Goal: Task Accomplishment & Management: Complete application form

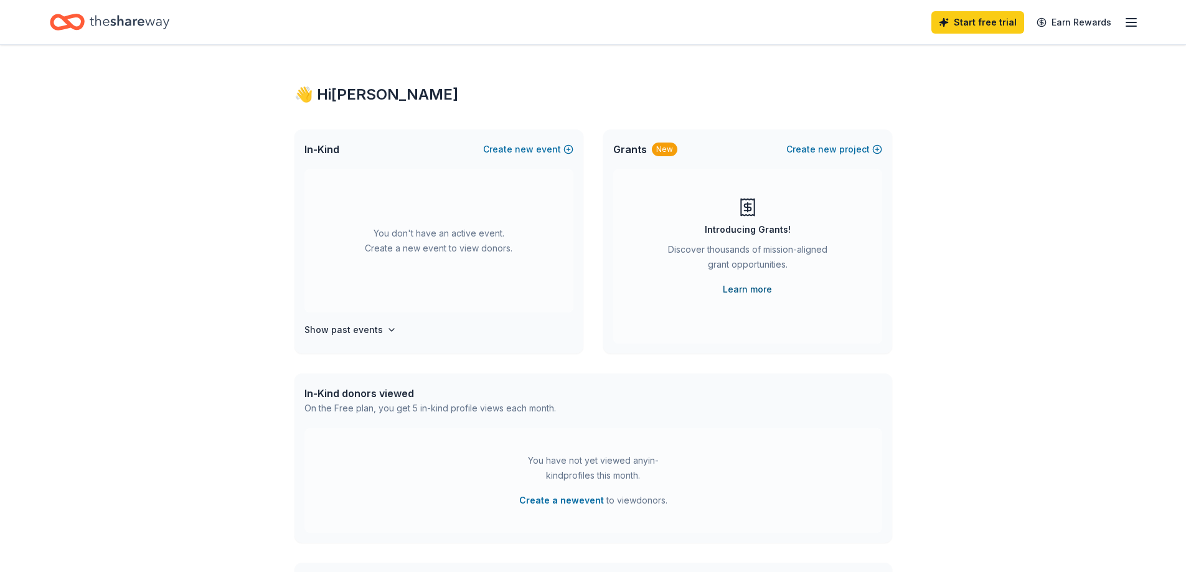
click at [748, 288] on link "Learn more" at bounding box center [747, 289] width 49 height 15
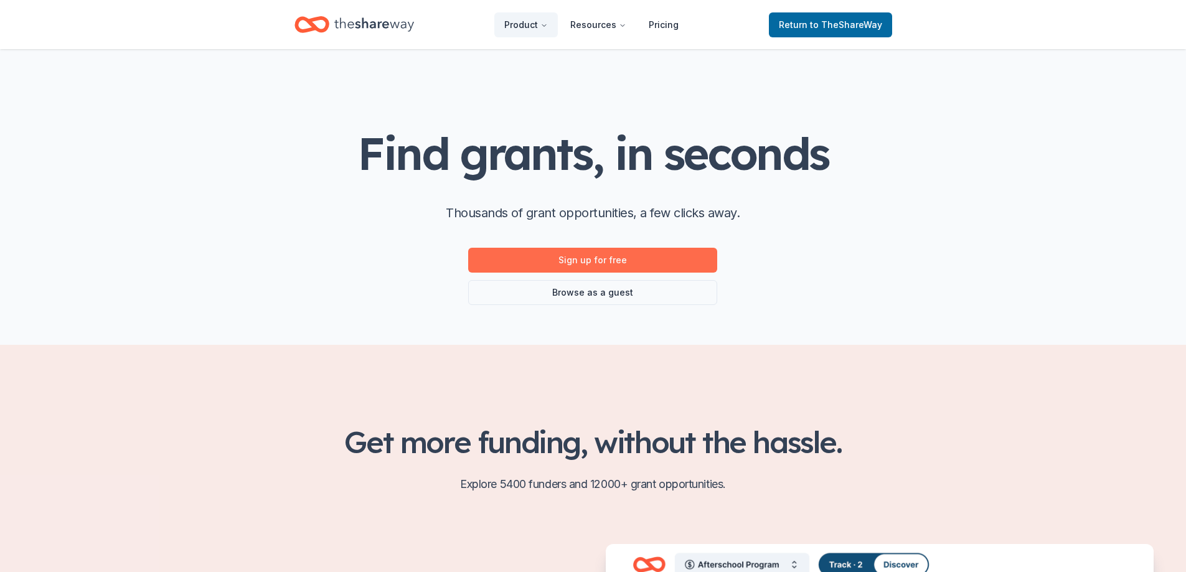
click at [632, 264] on link "Sign up for free" at bounding box center [592, 260] width 249 height 25
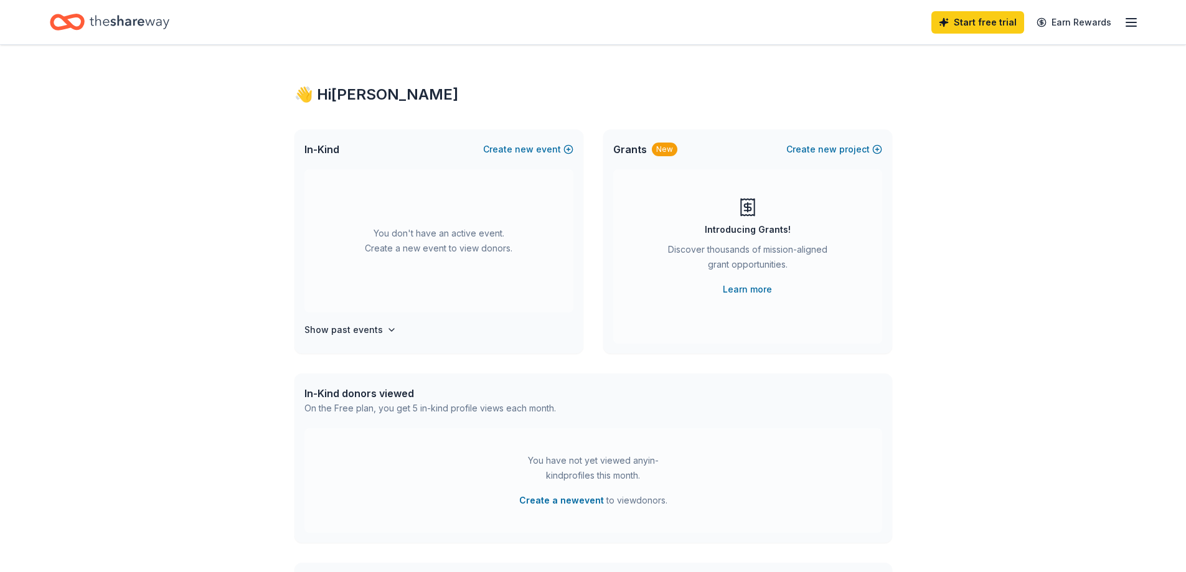
click at [665, 156] on div "New" at bounding box center [665, 150] width 26 height 14
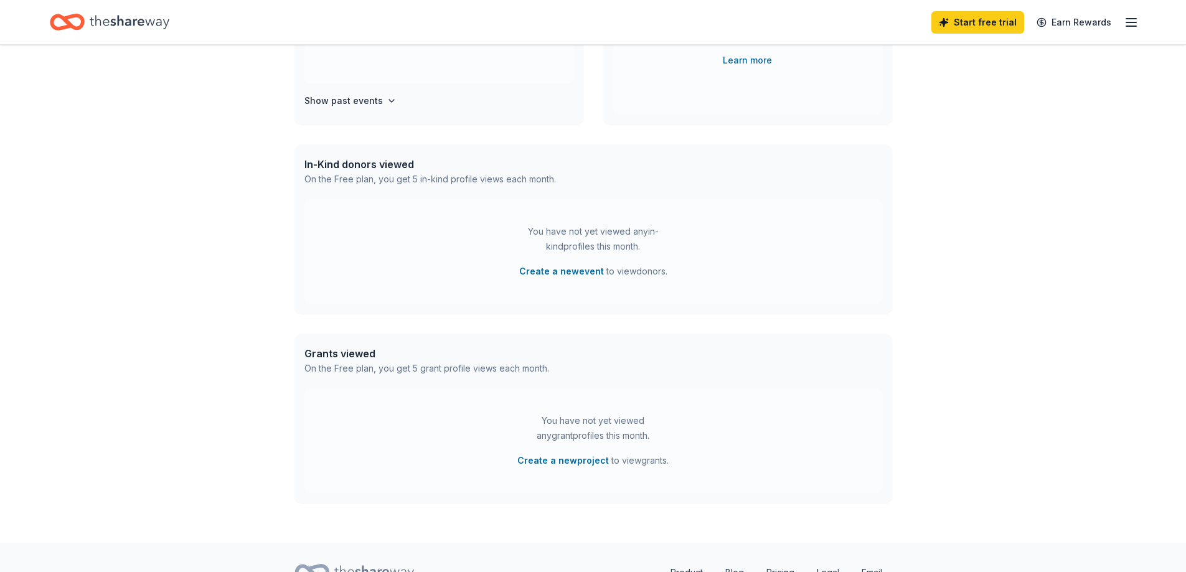
scroll to position [289, 0]
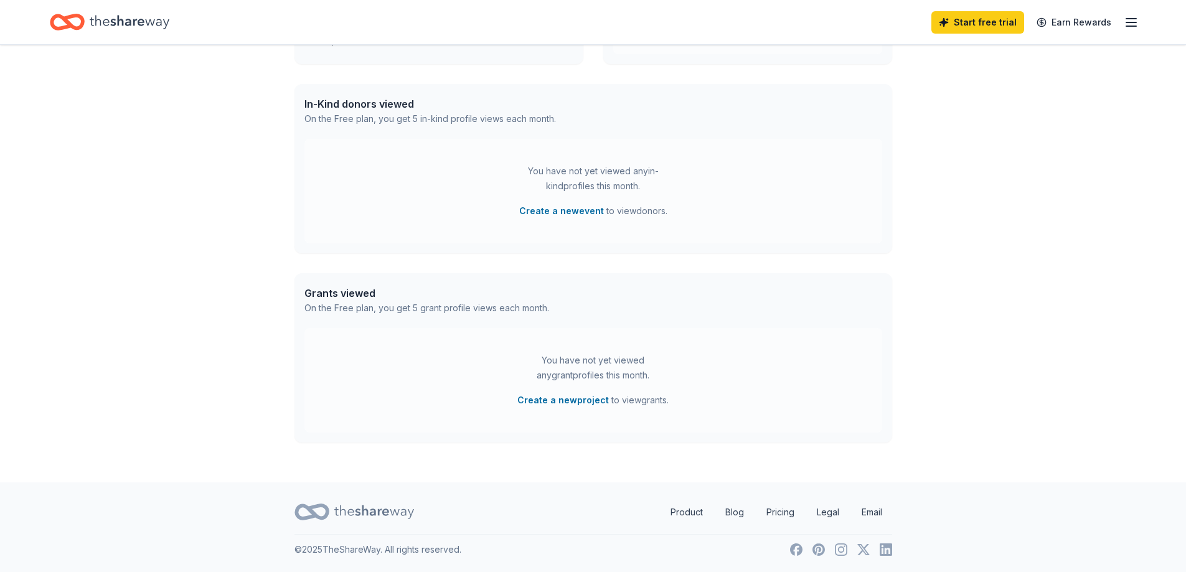
click at [448, 310] on div "On the Free plan, you get 5 grant profile views each month." at bounding box center [426, 308] width 245 height 15
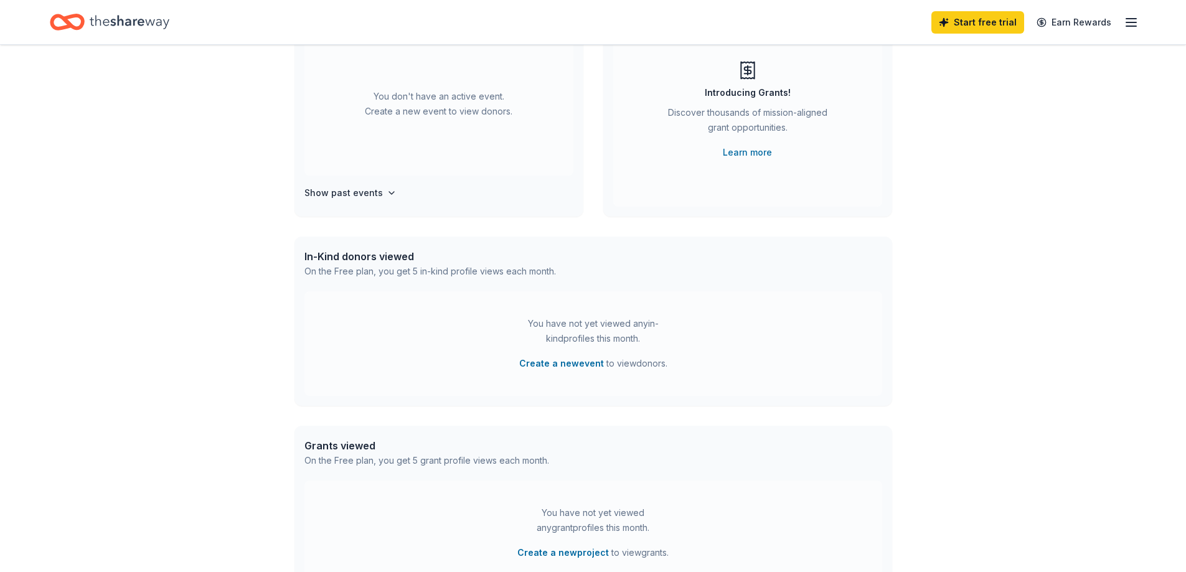
scroll to position [0, 0]
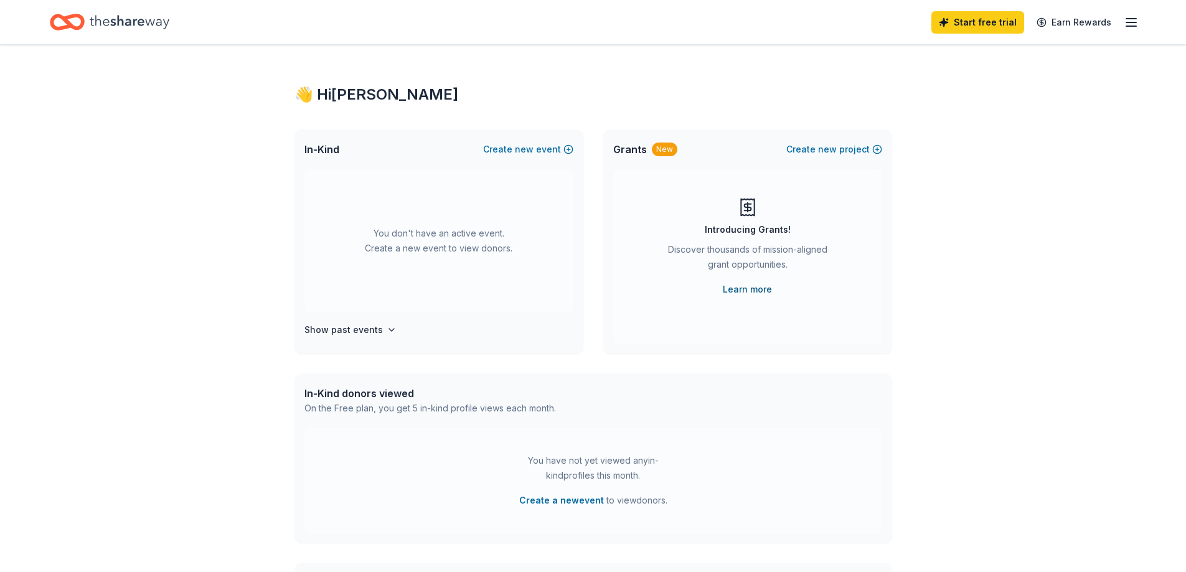
click at [756, 291] on link "Learn more" at bounding box center [747, 289] width 49 height 15
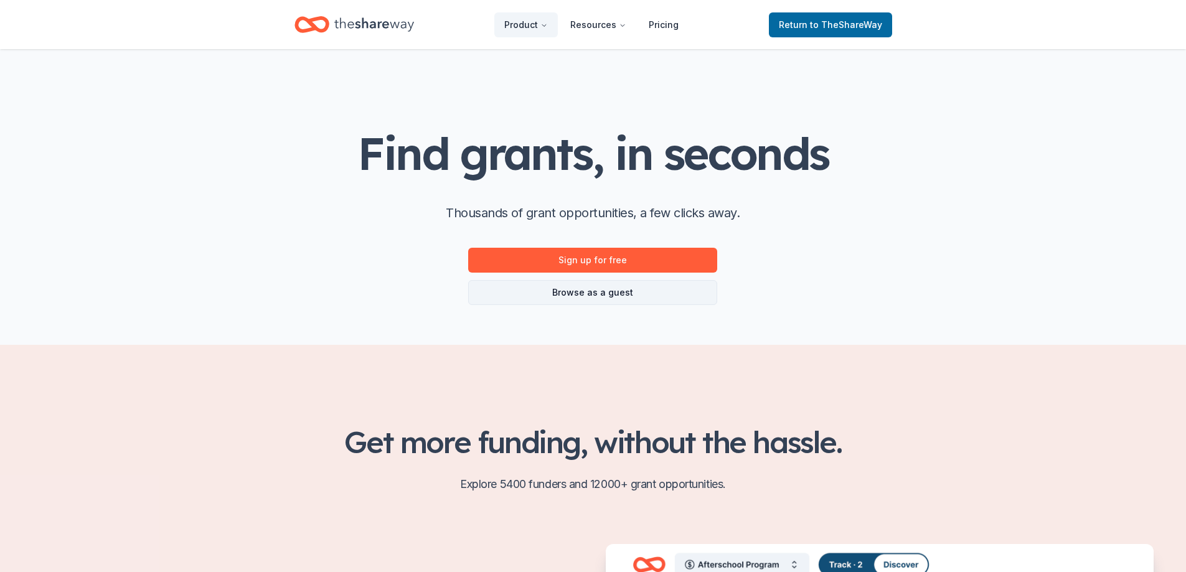
click at [657, 294] on link "Browse as a guest" at bounding box center [592, 292] width 249 height 25
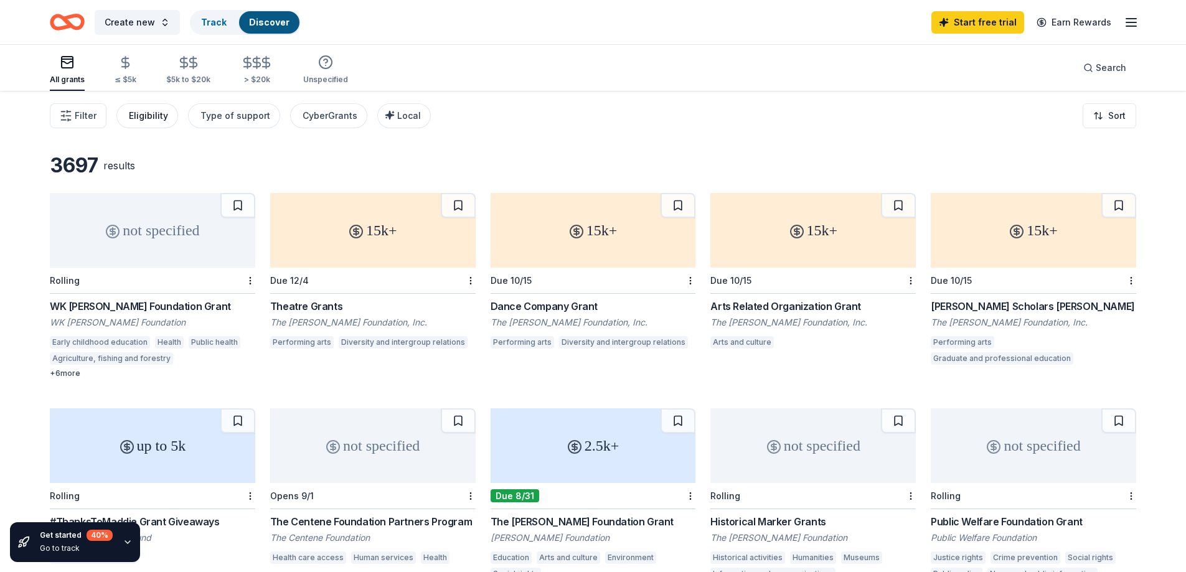
click at [145, 116] on div "Eligibility" at bounding box center [148, 115] width 39 height 15
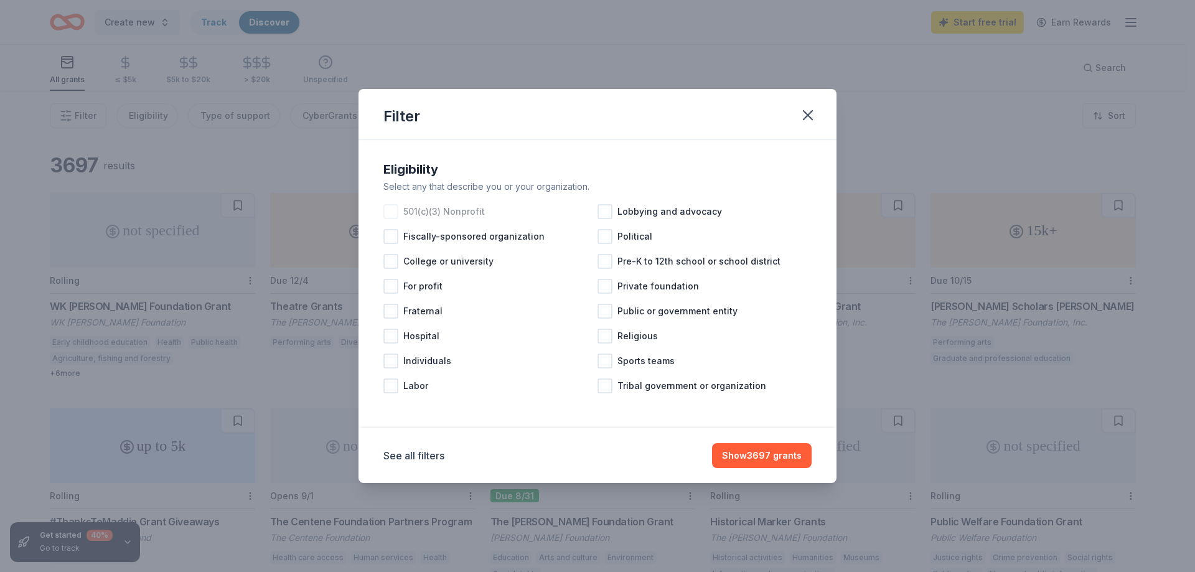
click at [393, 214] on div at bounding box center [390, 211] width 15 height 15
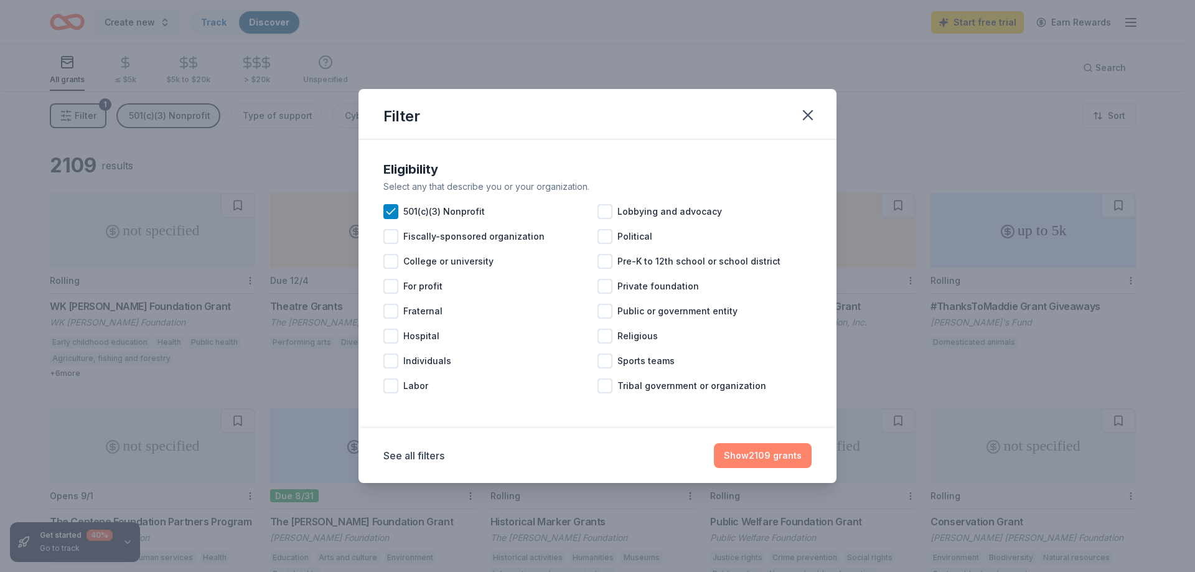
click at [753, 456] on button "Show 2109 grants" at bounding box center [763, 455] width 98 height 25
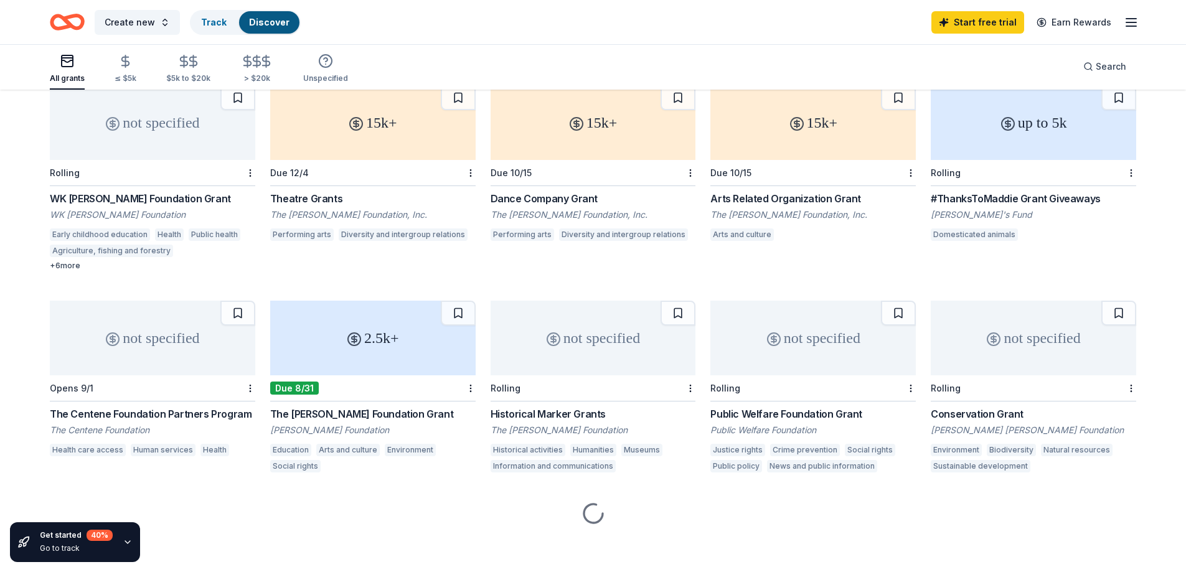
scroll to position [111, 0]
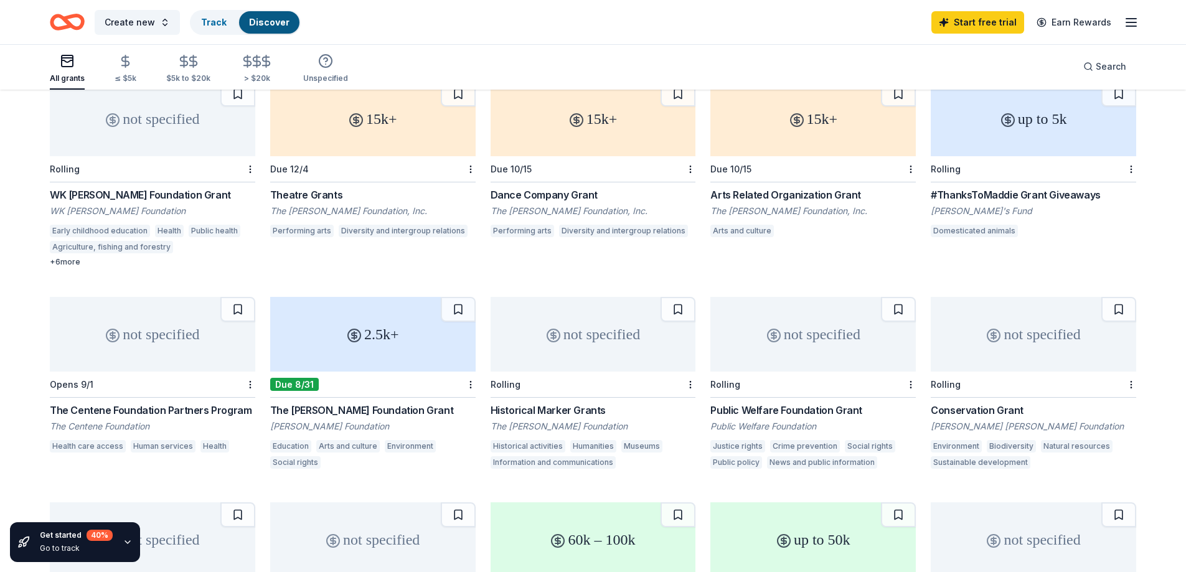
click at [63, 265] on div "+ 6 more" at bounding box center [152, 262] width 205 height 10
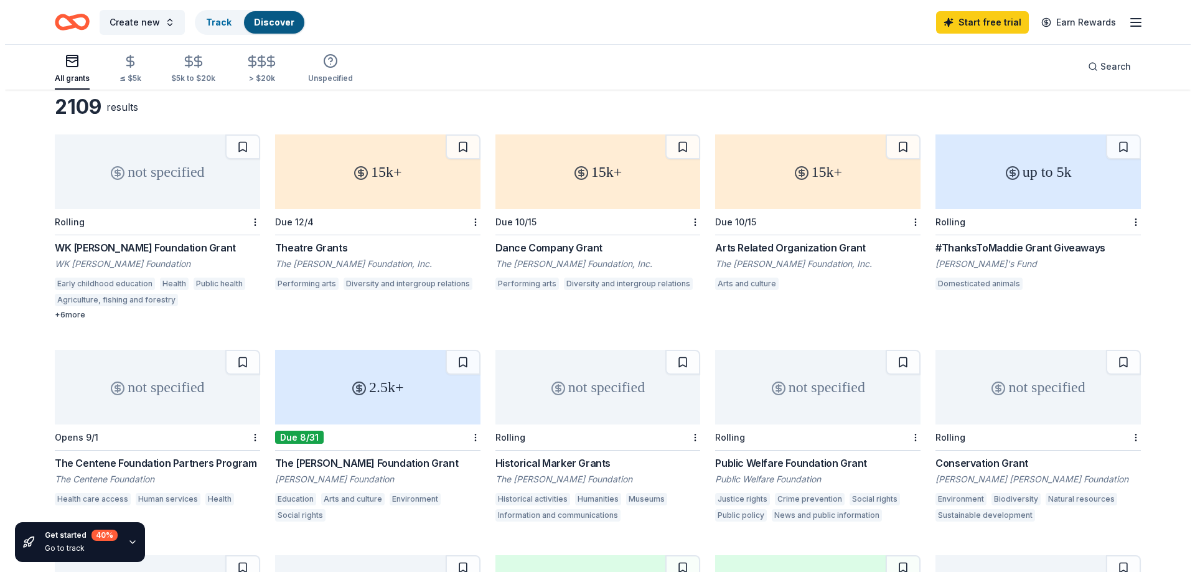
scroll to position [0, 0]
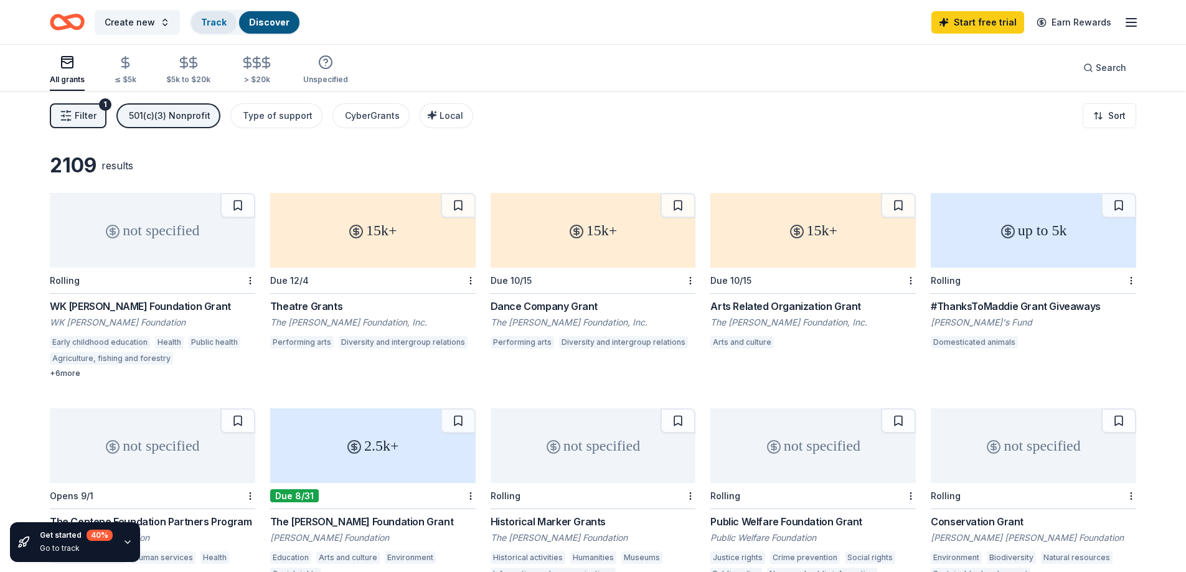
click at [210, 20] on link "Track" at bounding box center [214, 22] width 26 height 11
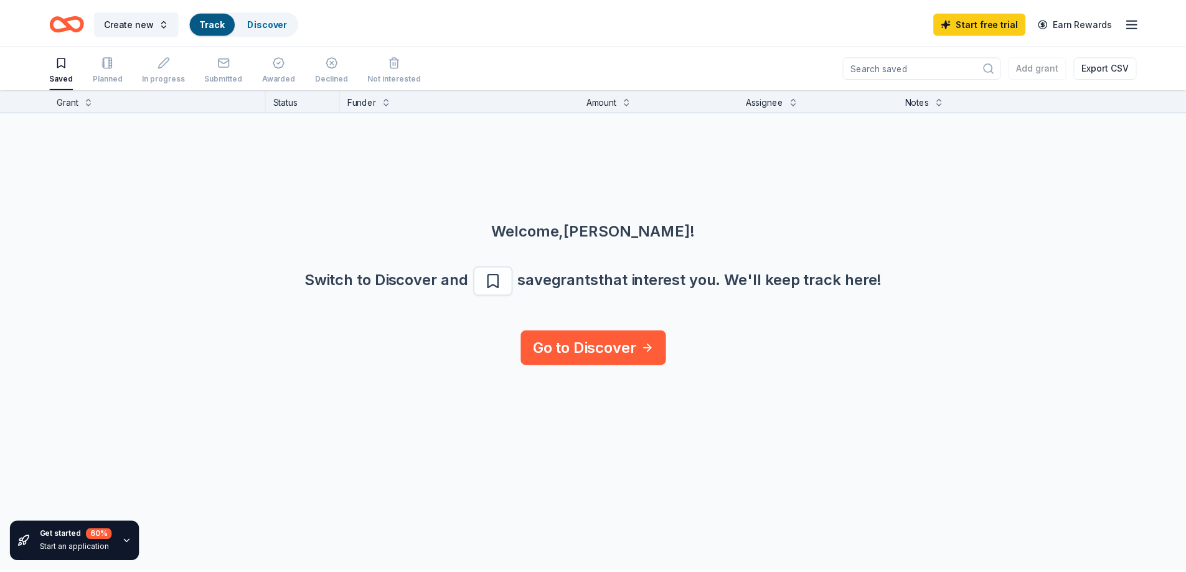
scroll to position [1, 0]
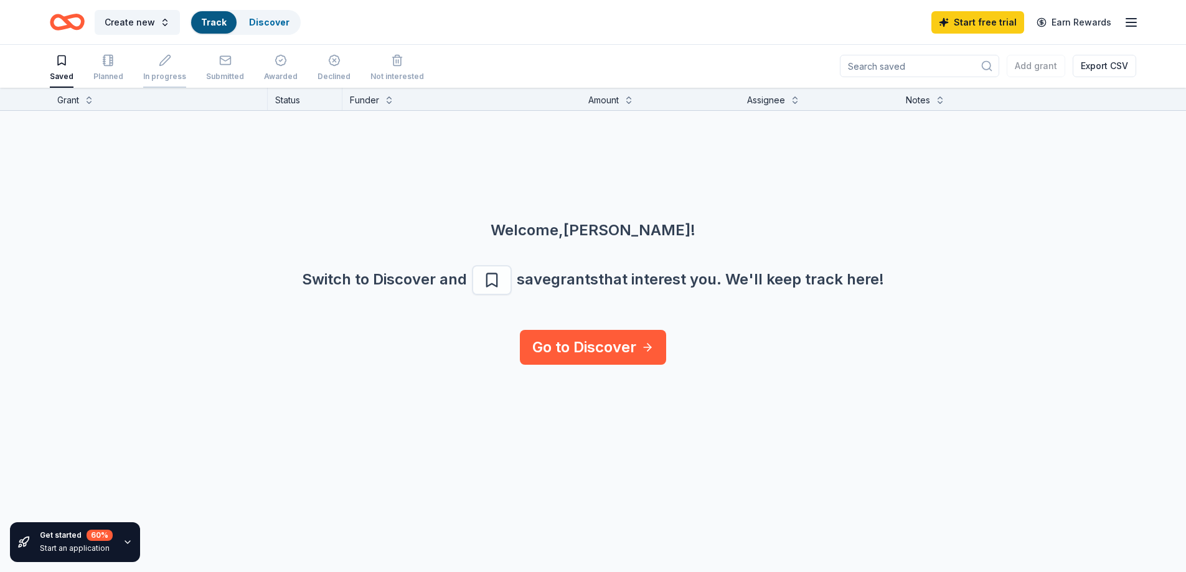
click at [158, 73] on div "In progress" at bounding box center [164, 77] width 43 height 10
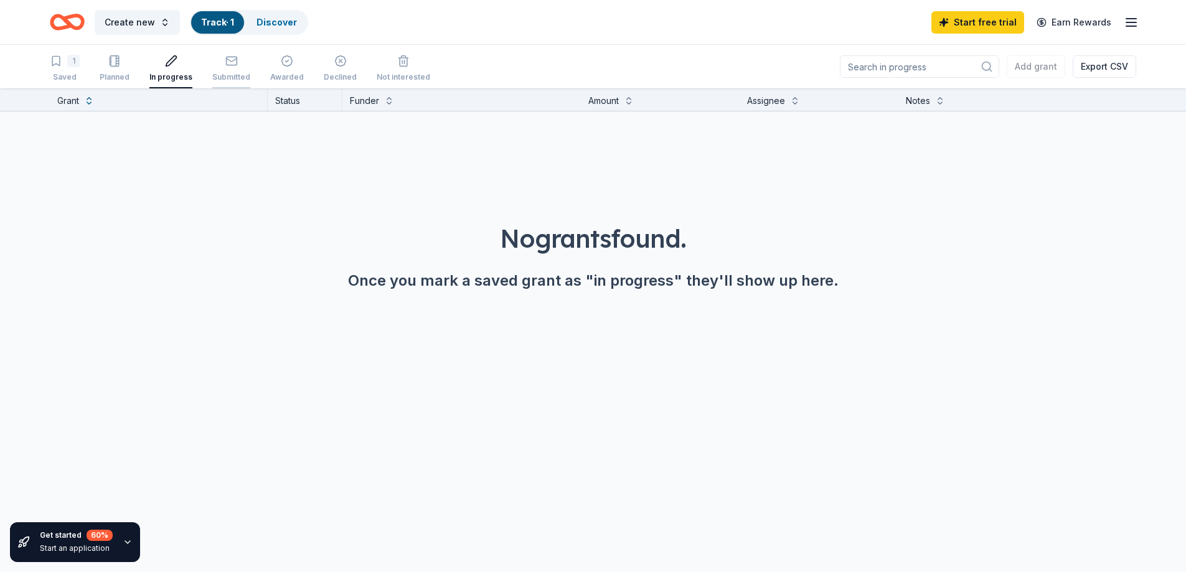
click at [225, 75] on div "Submitted" at bounding box center [231, 77] width 38 height 10
click at [66, 68] on div "1 Saved" at bounding box center [65, 68] width 30 height 27
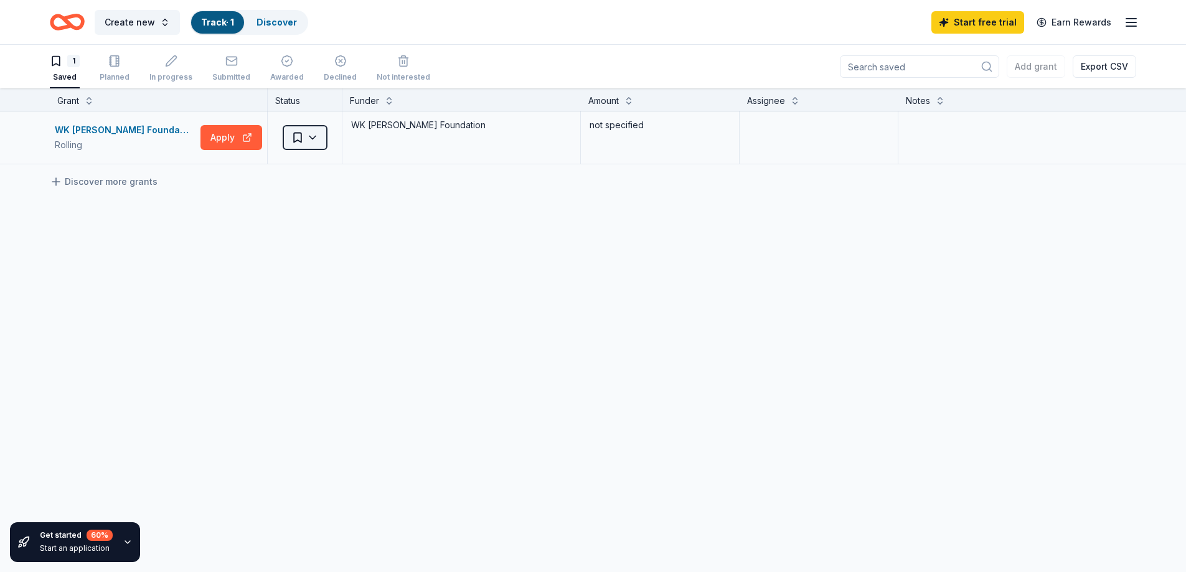
click at [315, 142] on html "Create new Track · 1 Discover Start free trial Earn Rewards 1 Saved Planned In …" at bounding box center [593, 286] width 1186 height 572
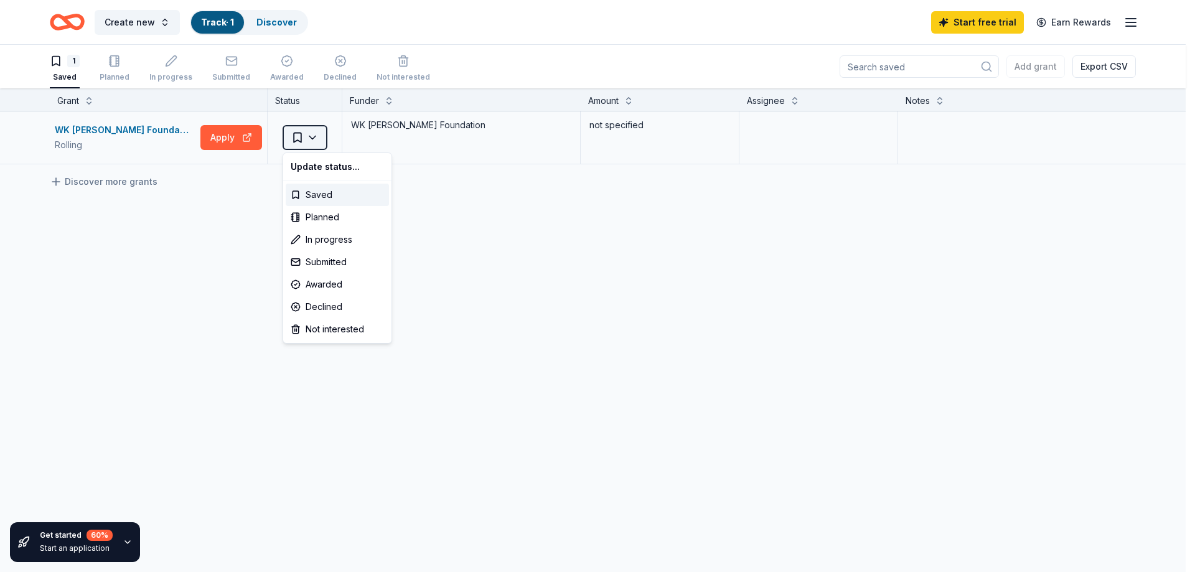
click at [315, 142] on html "Create new Track · 1 Discover Start free trial Earn Rewards 1 Saved Planned In …" at bounding box center [597, 286] width 1195 height 572
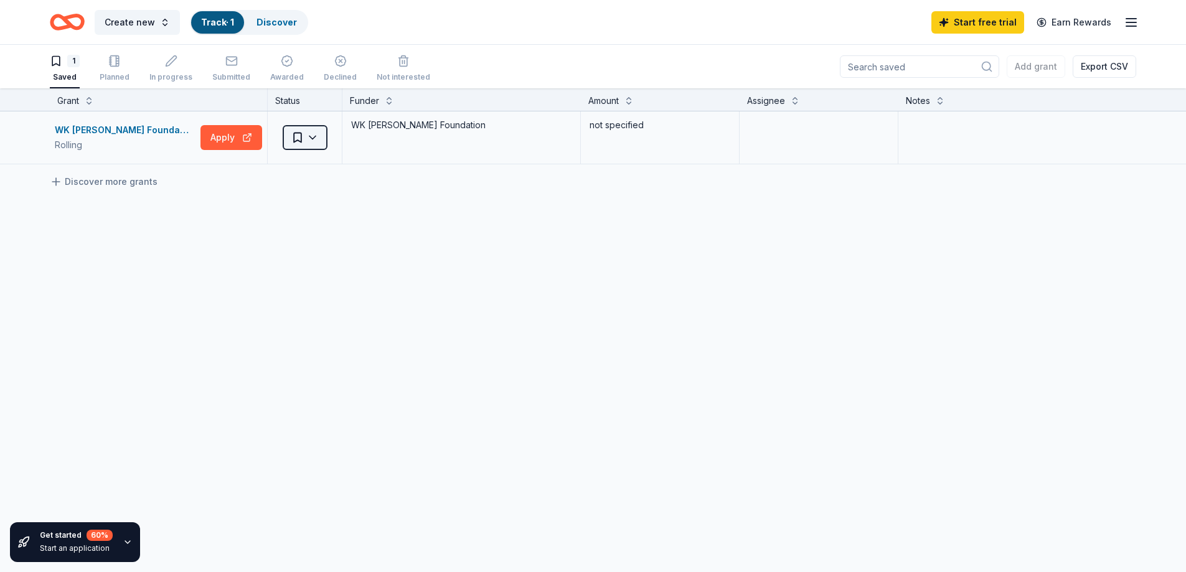
click at [315, 142] on html "Create new Track · 1 Discover Start free trial Earn Rewards 1 Saved Planned In …" at bounding box center [593, 286] width 1186 height 572
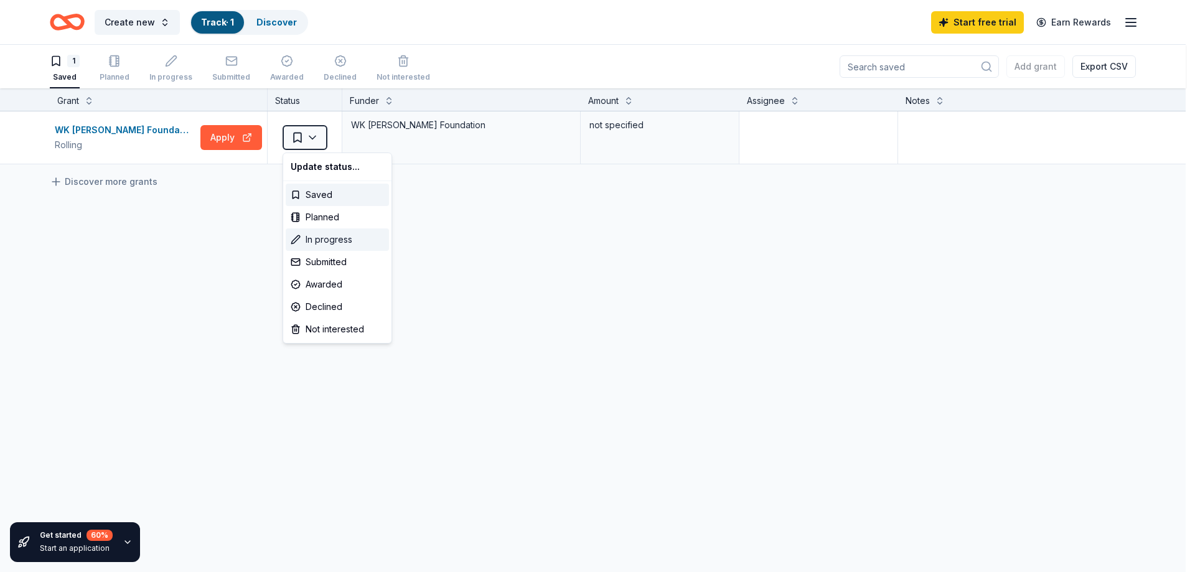
click at [321, 237] on div "In progress" at bounding box center [337, 239] width 103 height 22
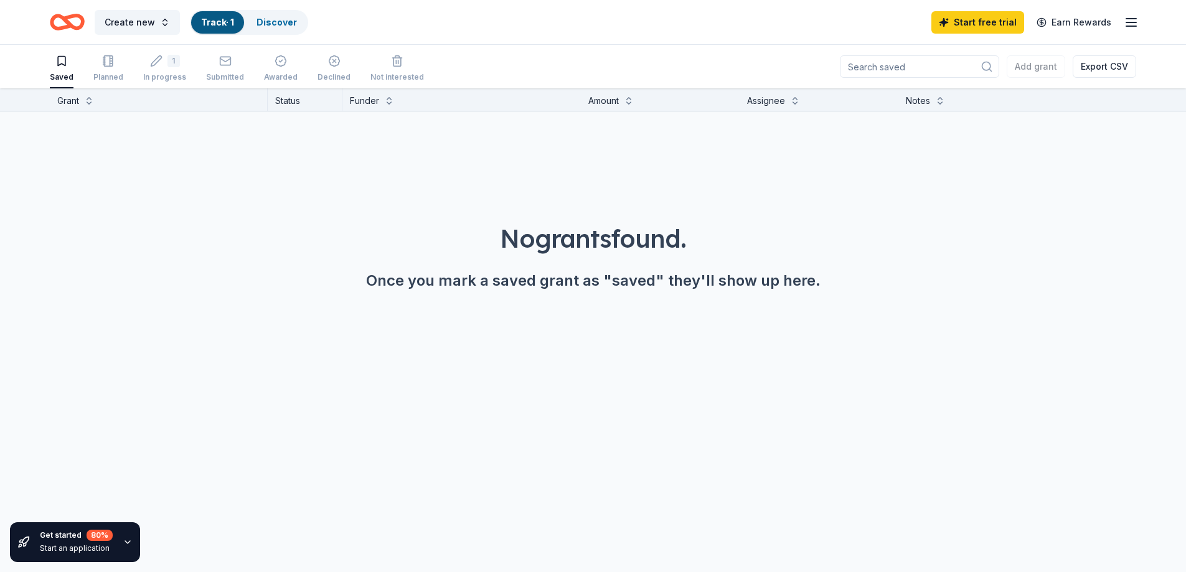
click at [319, 258] on div "No grants found. Once you mark a saved grant as "saved" they'll show up here." at bounding box center [593, 256] width 1126 height 70
click at [161, 75] on div "In progress" at bounding box center [164, 70] width 43 height 10
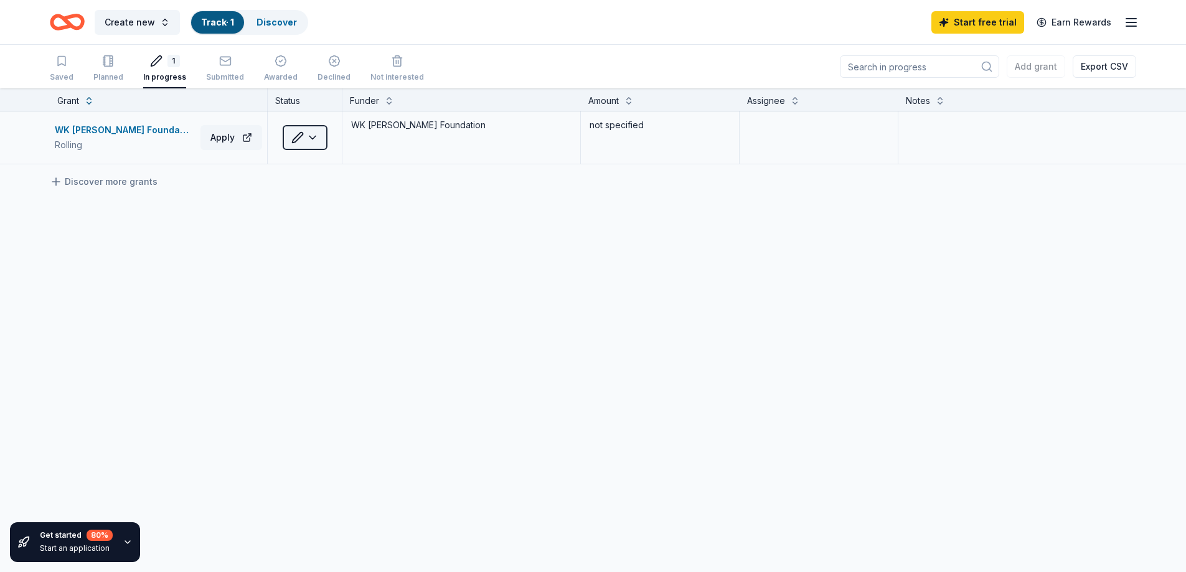
click at [316, 138] on html "Create new Track · 1 Discover Start free trial Earn Rewards Saved Planned 1 In …" at bounding box center [593, 286] width 1186 height 572
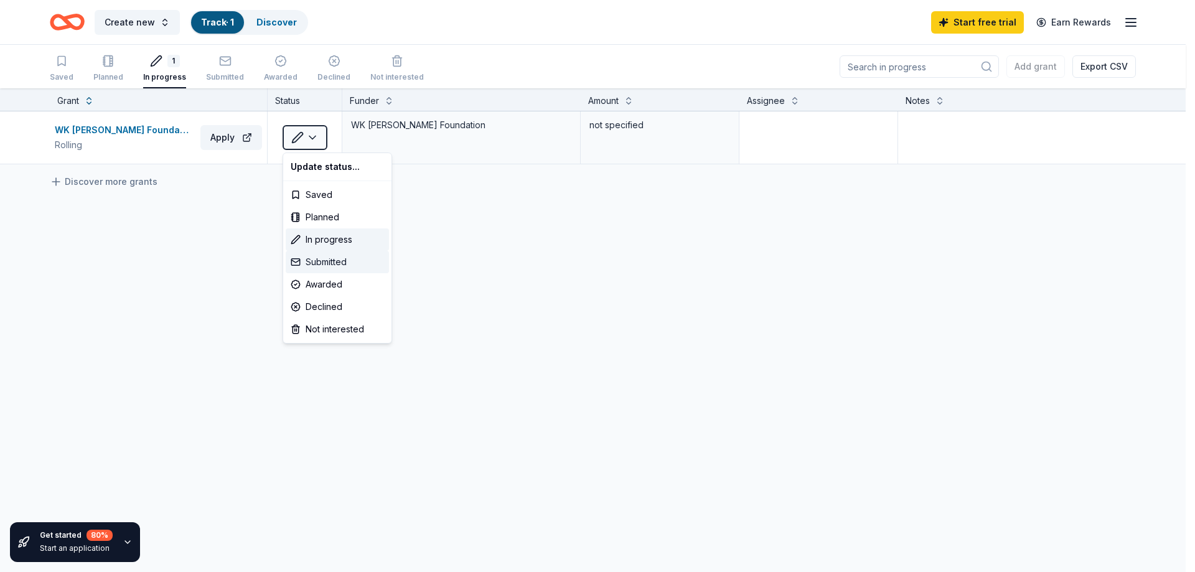
click at [324, 261] on div "Submitted" at bounding box center [337, 262] width 103 height 22
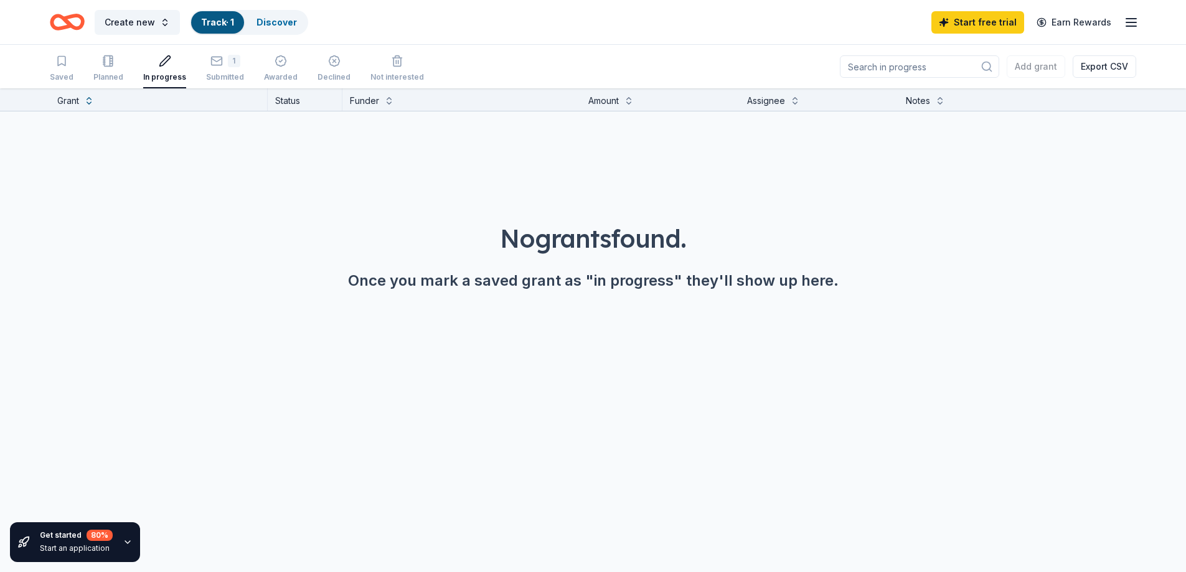
click at [1029, 70] on div "Add grant Export CSV" at bounding box center [988, 67] width 296 height 44
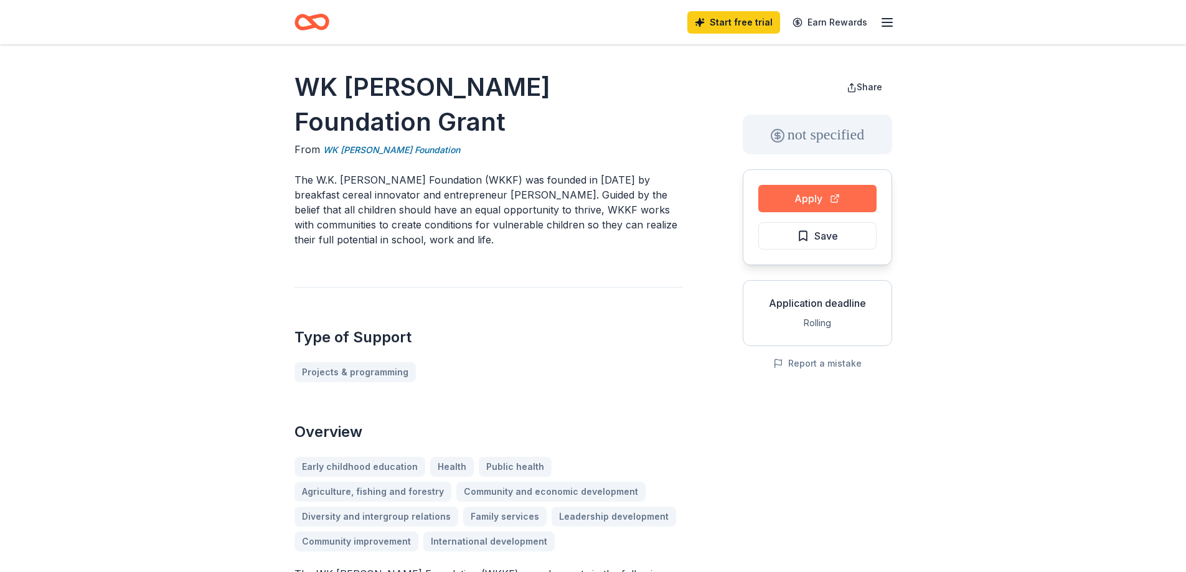
click at [805, 200] on button "Apply" at bounding box center [817, 198] width 118 height 27
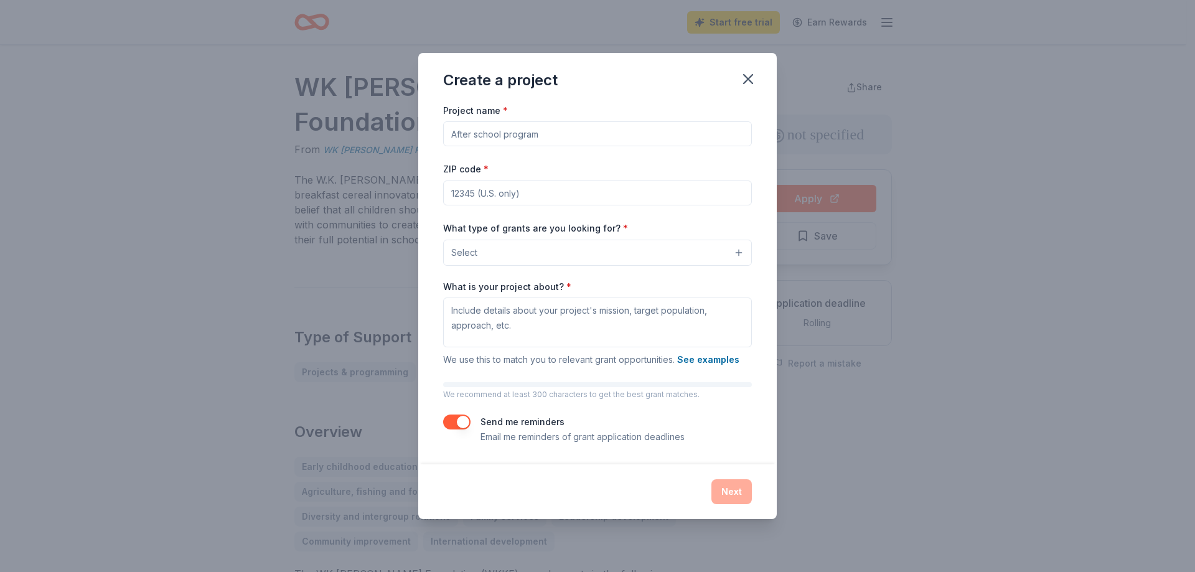
click at [558, 250] on button "Select" at bounding box center [597, 253] width 309 height 26
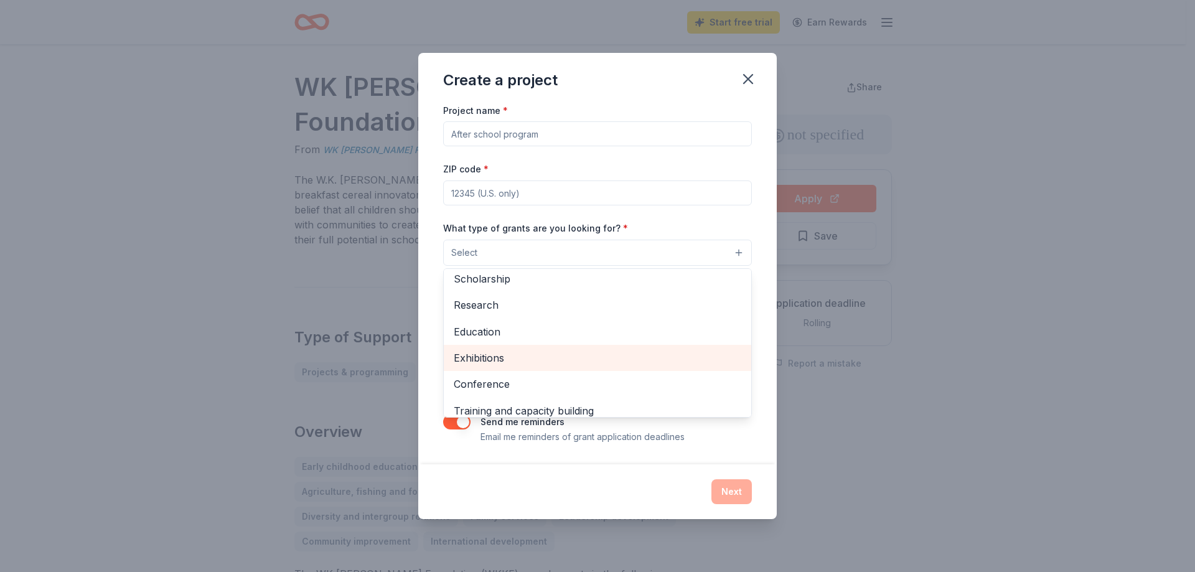
scroll to position [22, 0]
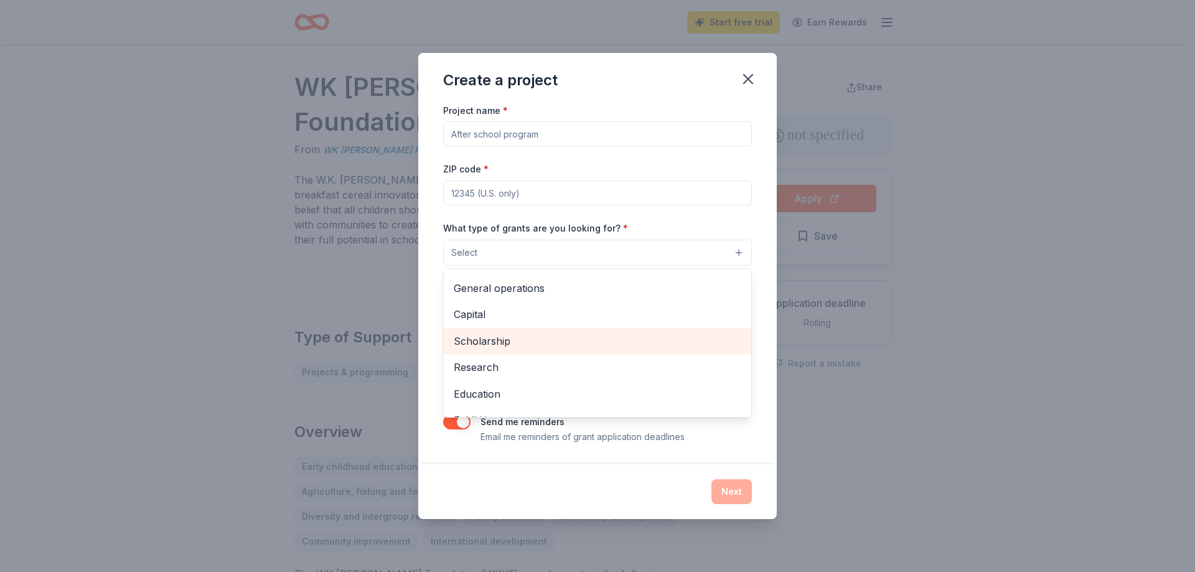
click at [573, 344] on span "Scholarship" at bounding box center [598, 341] width 288 height 16
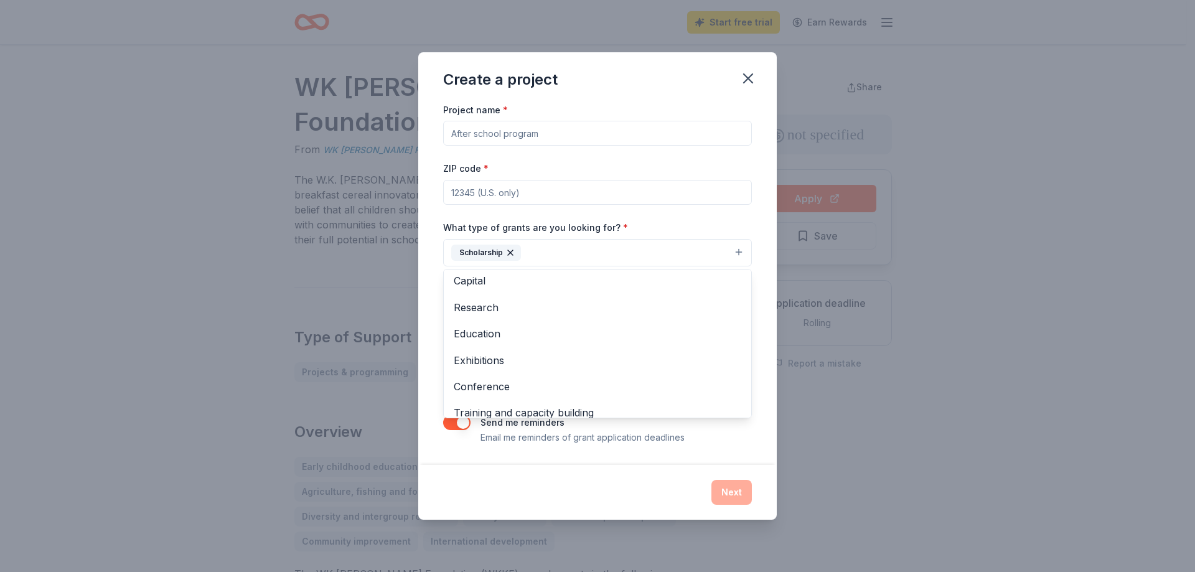
scroll to position [0, 0]
click at [553, 128] on div "Project name * ZIP code * What type of grants are you looking for? * Scholarshi…" at bounding box center [597, 273] width 309 height 343
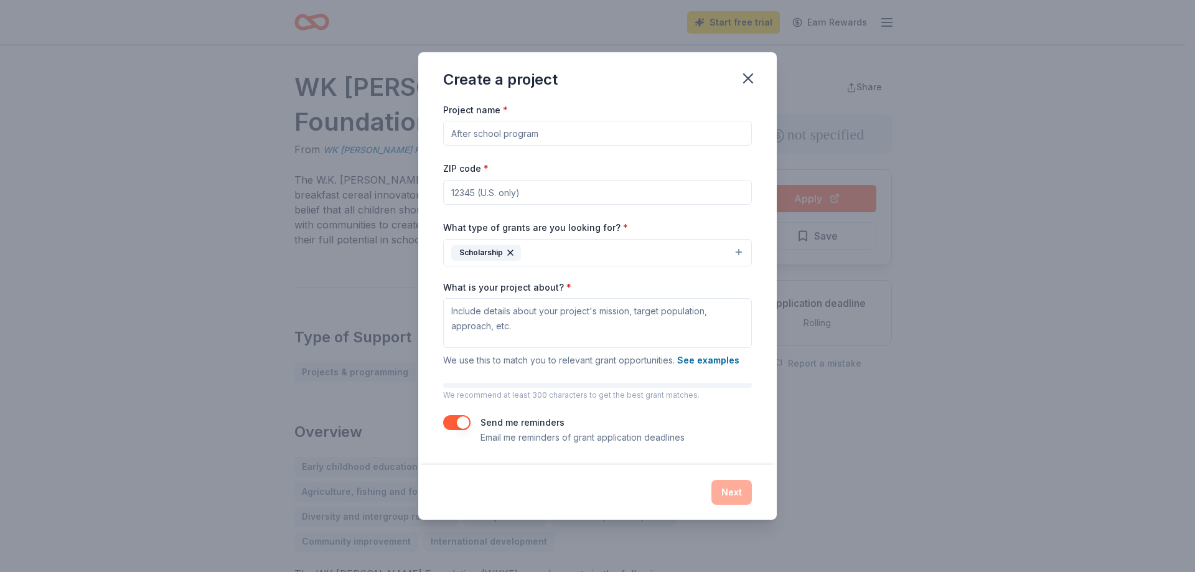
click at [527, 134] on input "Project name *" at bounding box center [597, 133] width 309 height 25
type input "c"
type input "Chris Gives Foundation"
click at [463, 313] on textarea "What is your project about? *" at bounding box center [597, 323] width 309 height 50
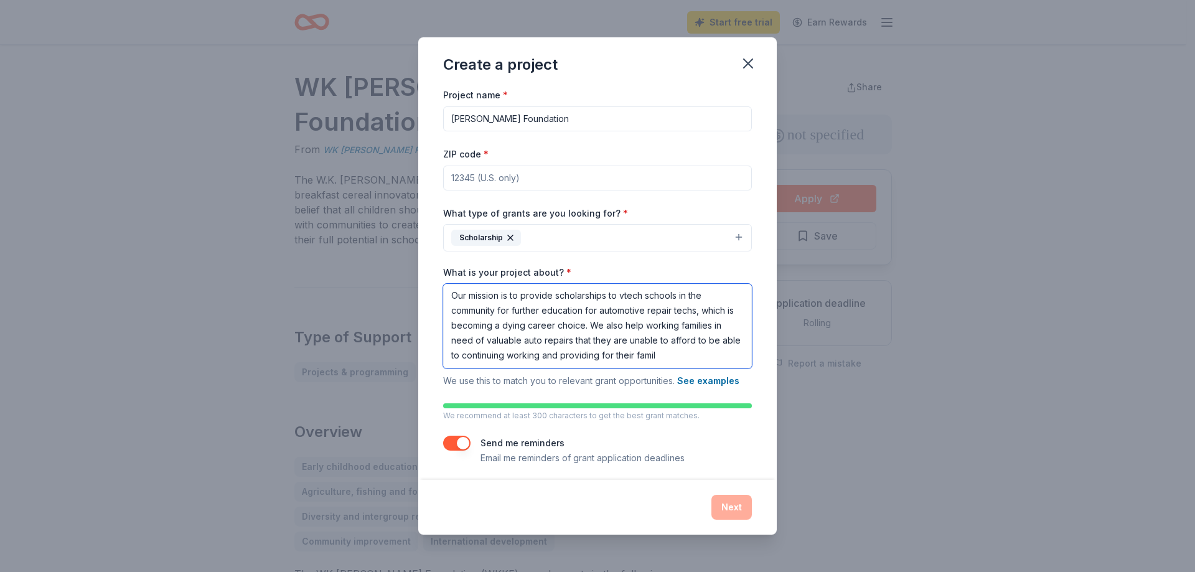
scroll to position [9, 0]
click at [624, 288] on textarea "Our mission is to provide scholarships to vtech schools in the community for fu…" at bounding box center [597, 326] width 309 height 85
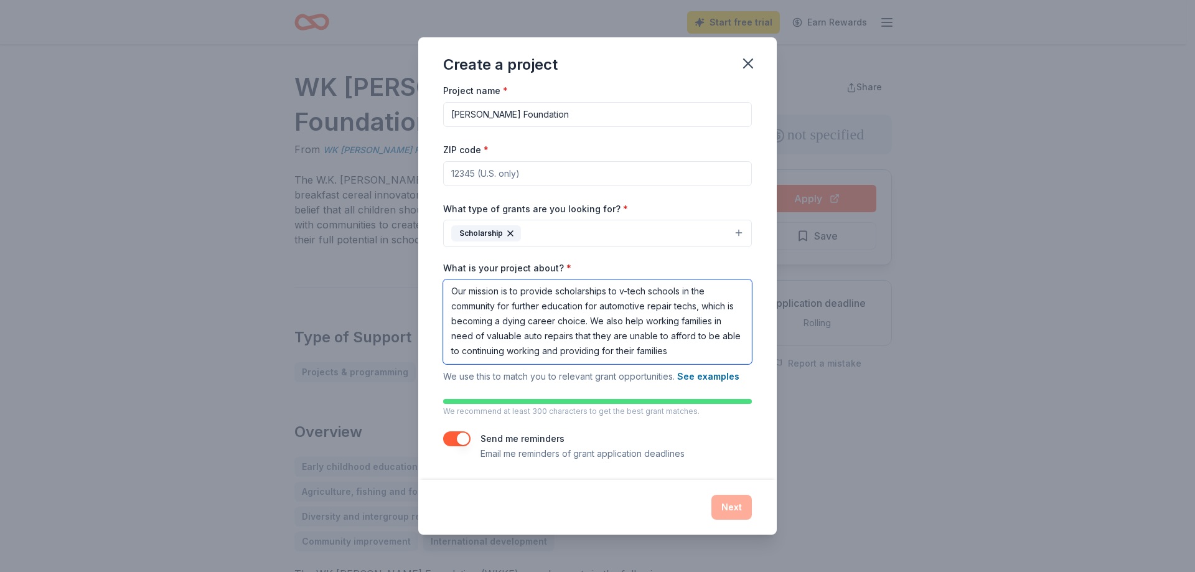
scroll to position [6, 0]
type textarea "Our mission is to provide scholarships to v-tech schools in the community for f…"
click at [509, 176] on input "ZIP code *" at bounding box center [597, 172] width 309 height 25
type input "21108"
click at [727, 505] on button "Next" at bounding box center [731, 507] width 40 height 25
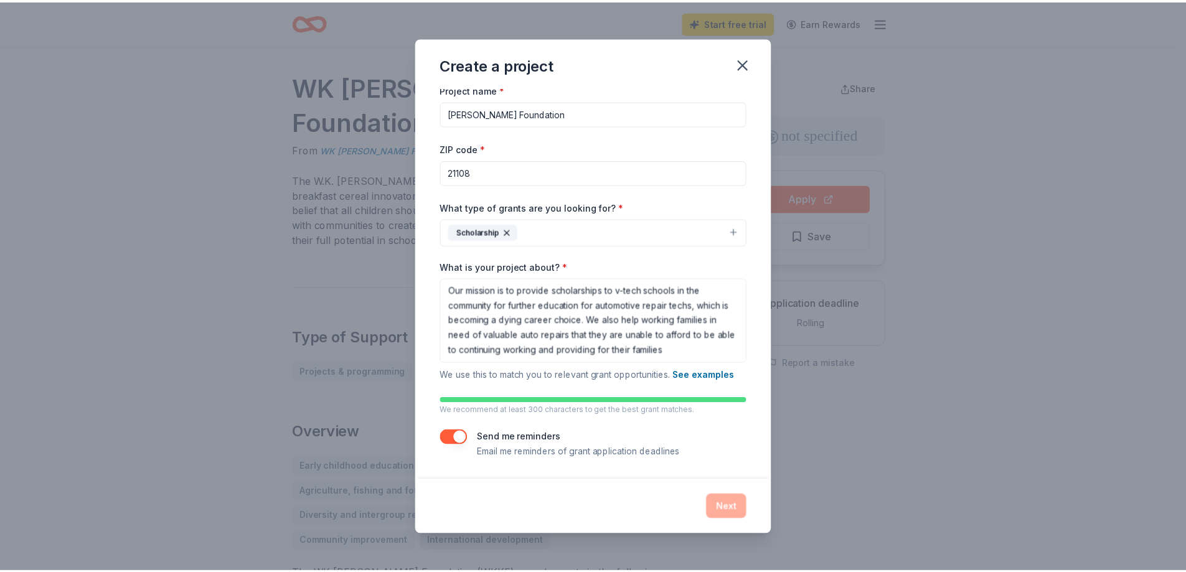
scroll to position [0, 0]
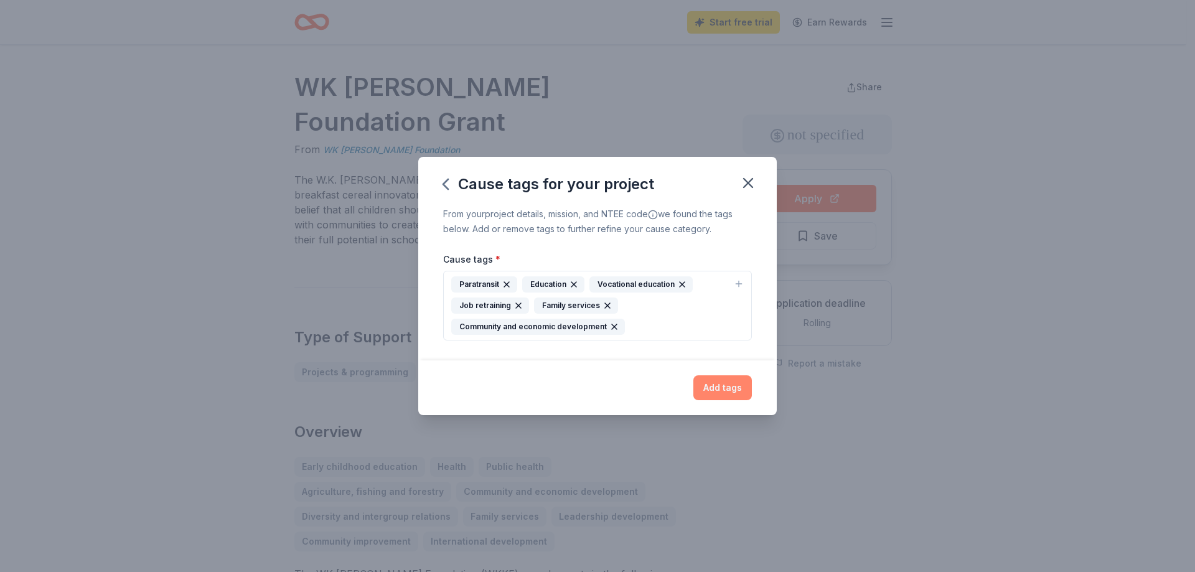
click at [733, 390] on button "Add tags" at bounding box center [722, 387] width 59 height 25
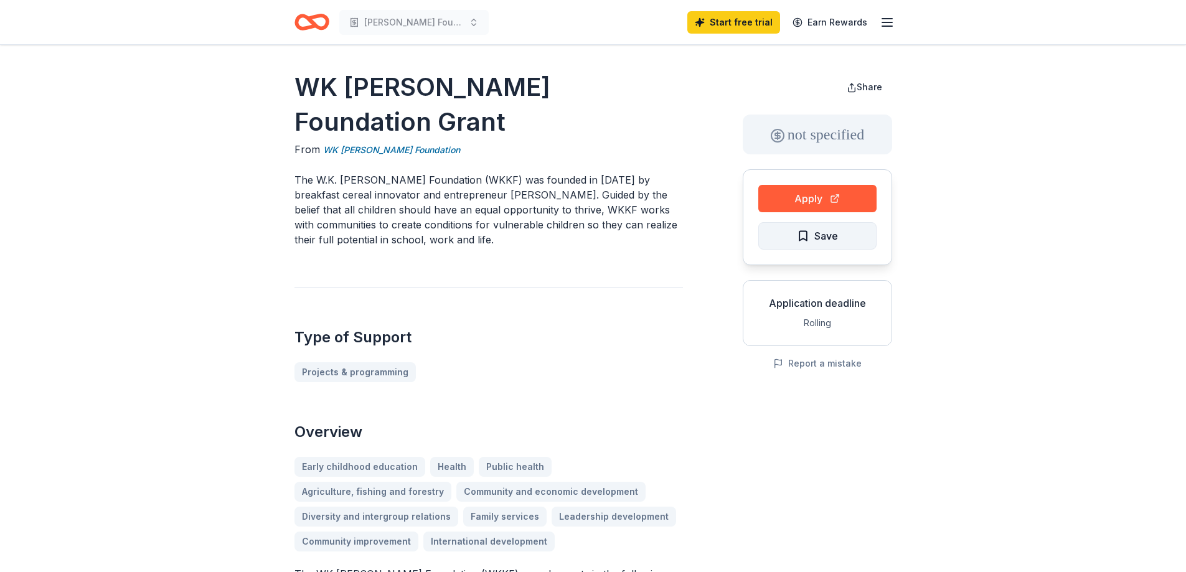
click at [809, 235] on span "Save" at bounding box center [817, 236] width 41 height 16
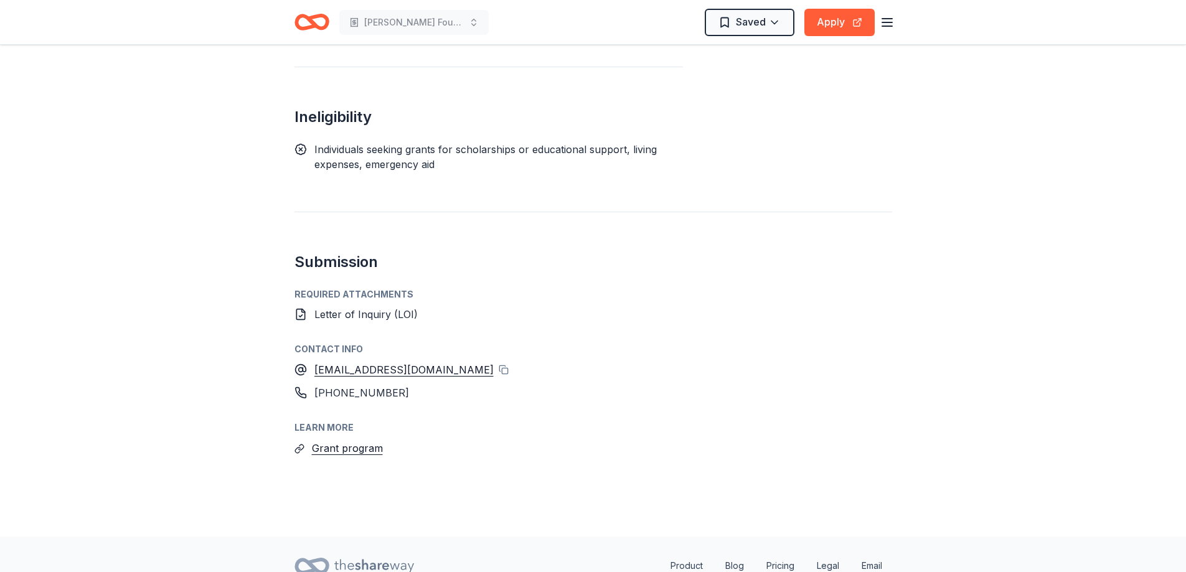
scroll to position [1566, 0]
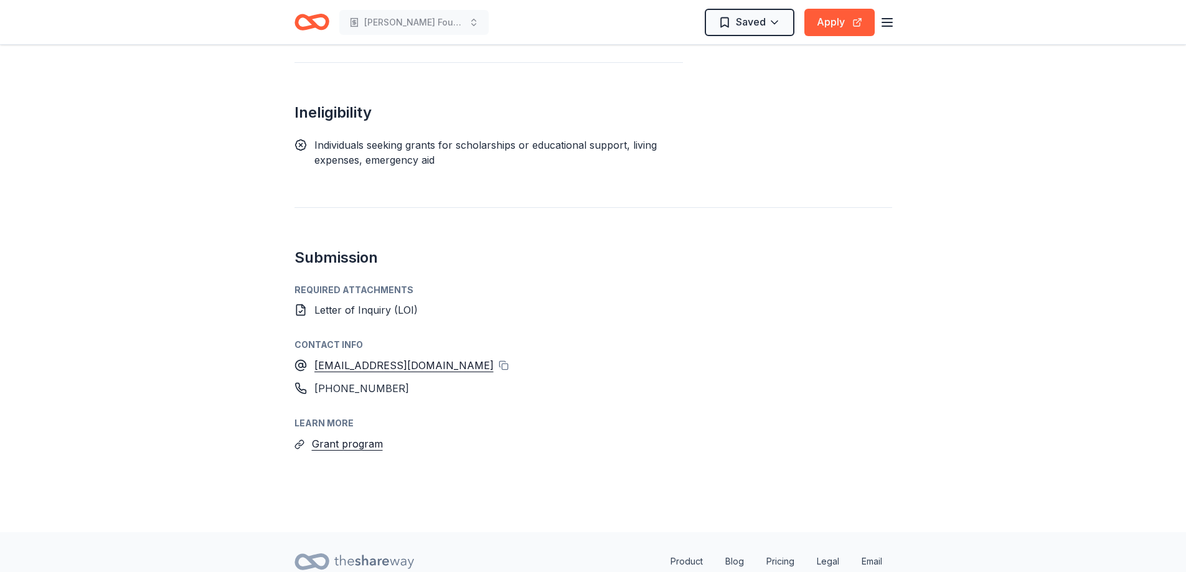
click at [370, 283] on div "Required Attachments" at bounding box center [593, 290] width 598 height 15
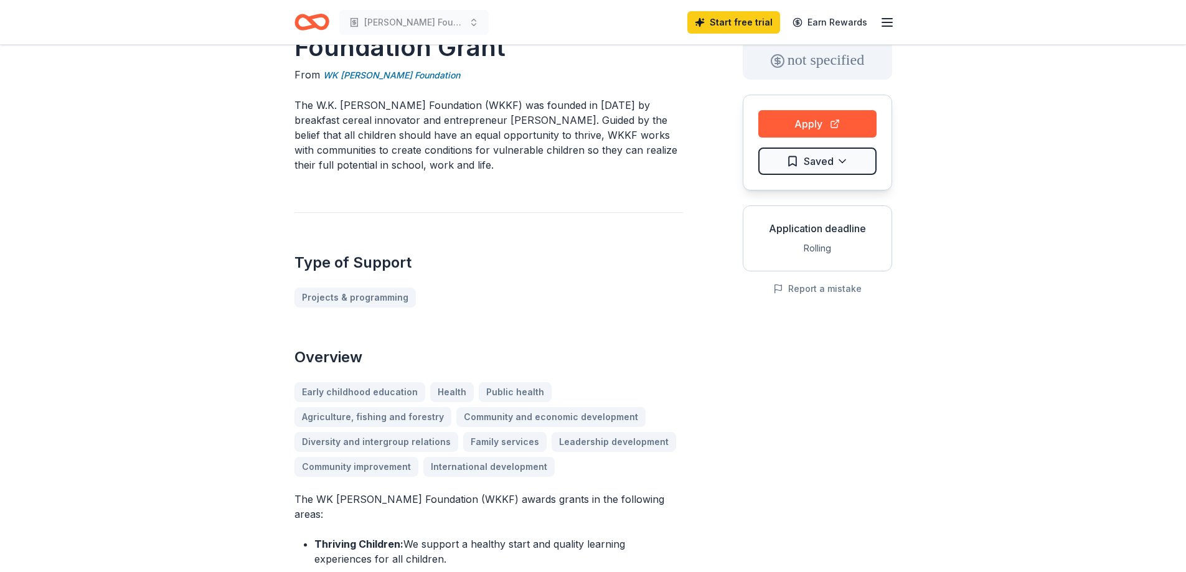
scroll to position [0, 0]
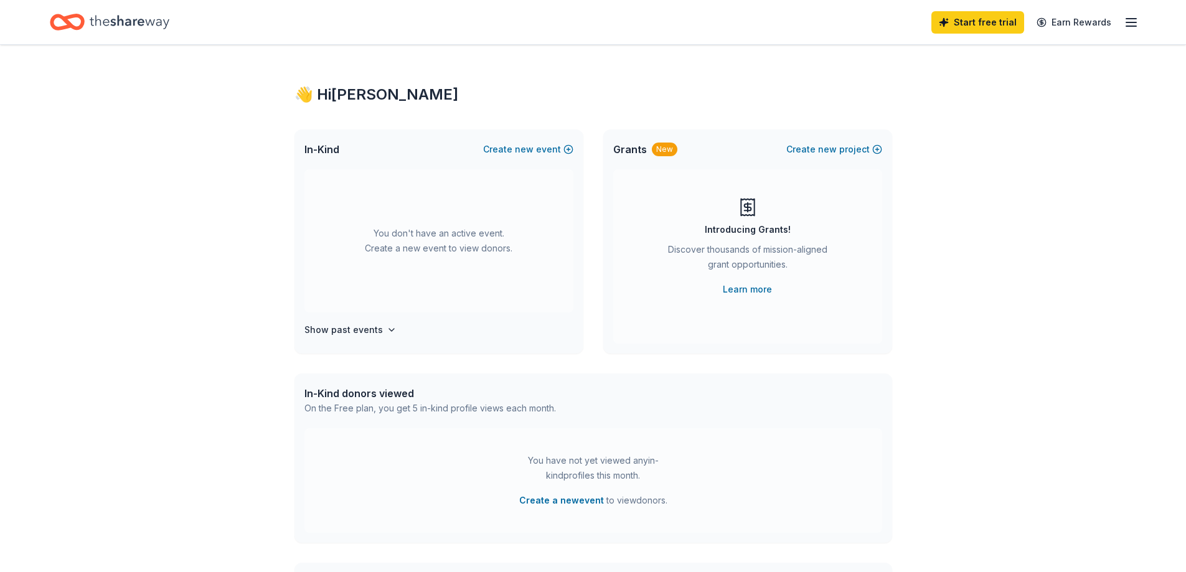
click at [1137, 24] on icon "button" at bounding box center [1131, 22] width 15 height 15
